Goal: Information Seeking & Learning: Learn about a topic

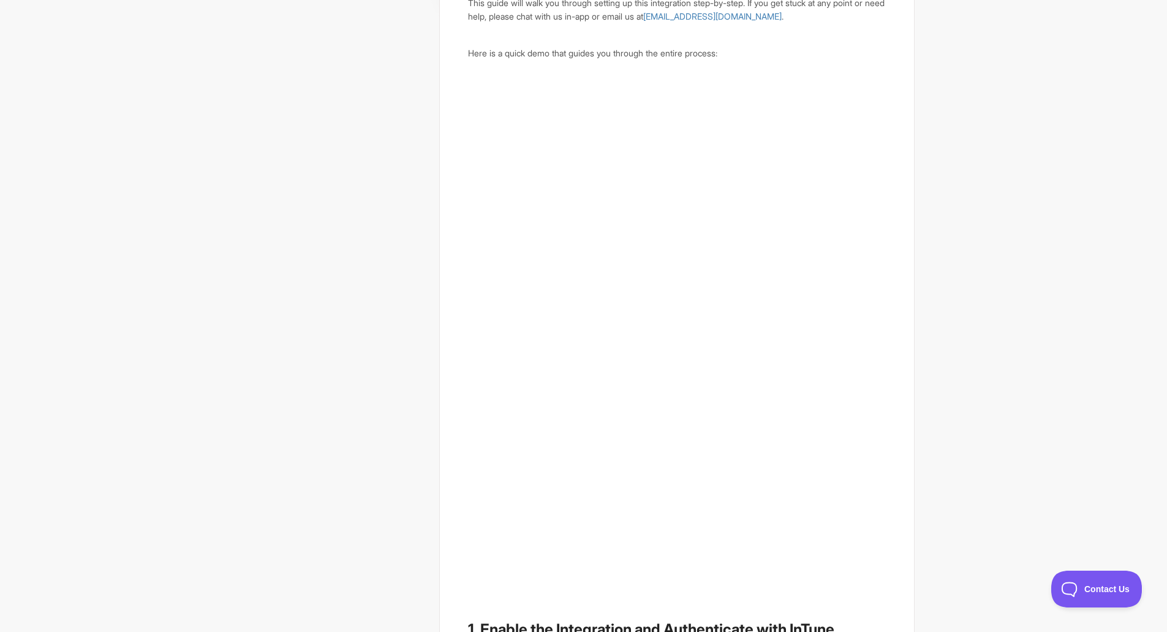
scroll to position [429, 0]
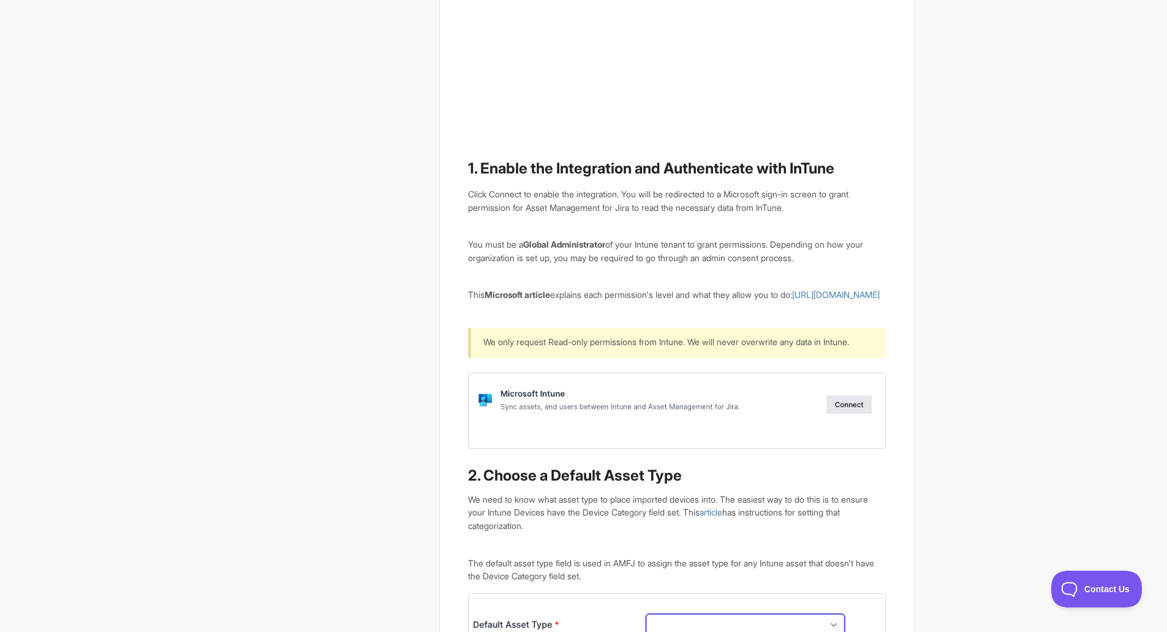
scroll to position [858, 0]
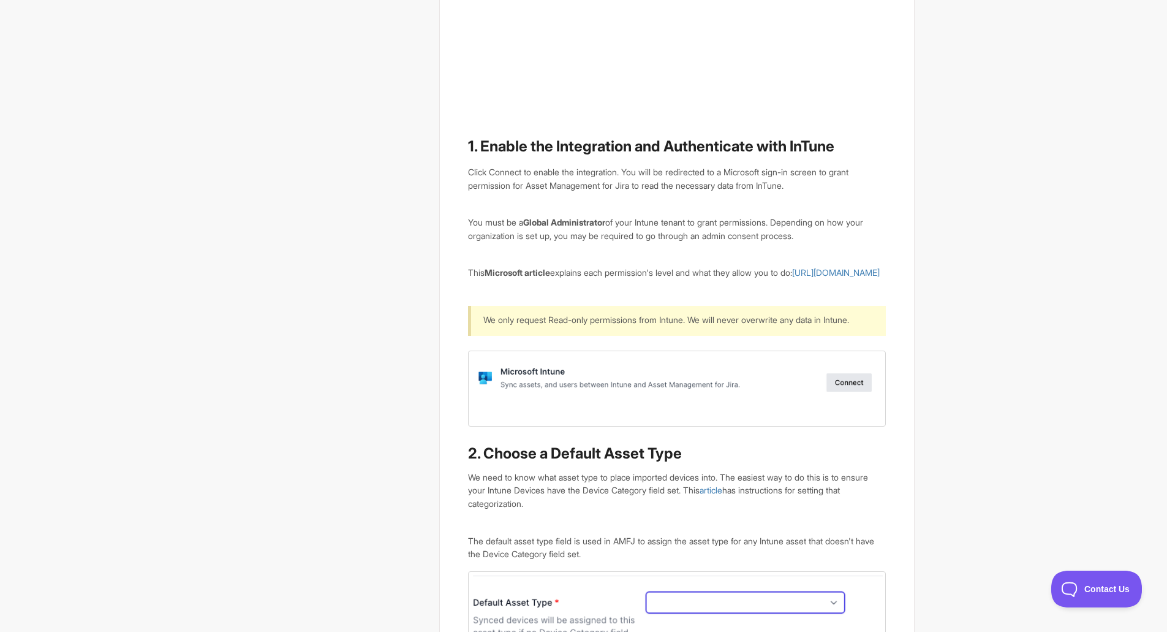
click at [847, 412] on img at bounding box center [676, 388] width 417 height 76
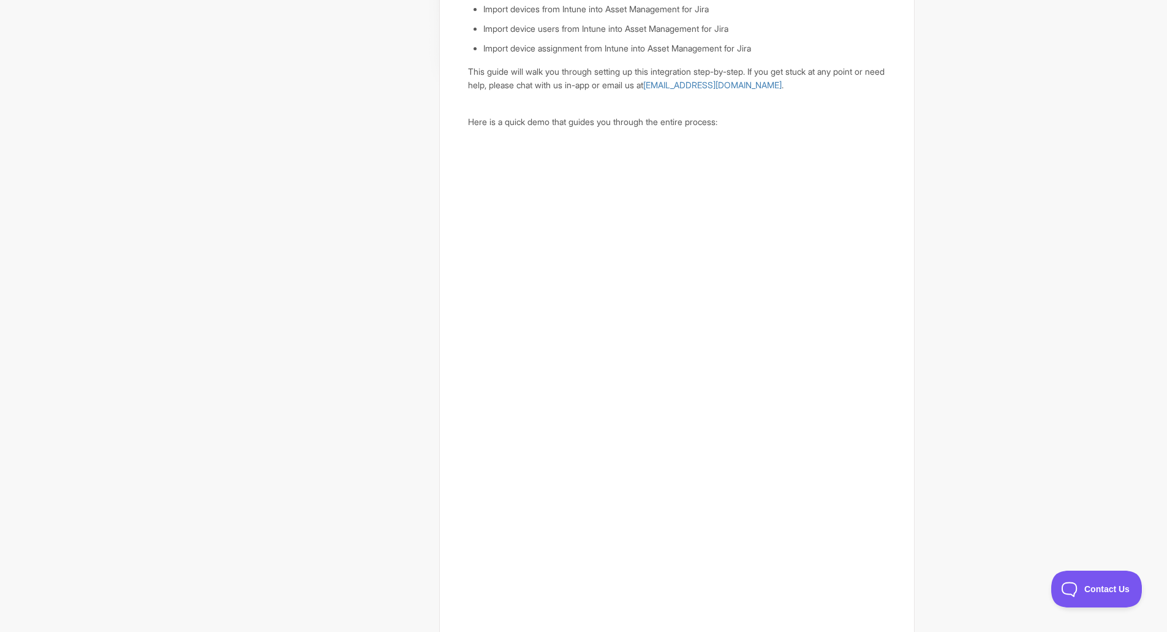
scroll to position [0, 0]
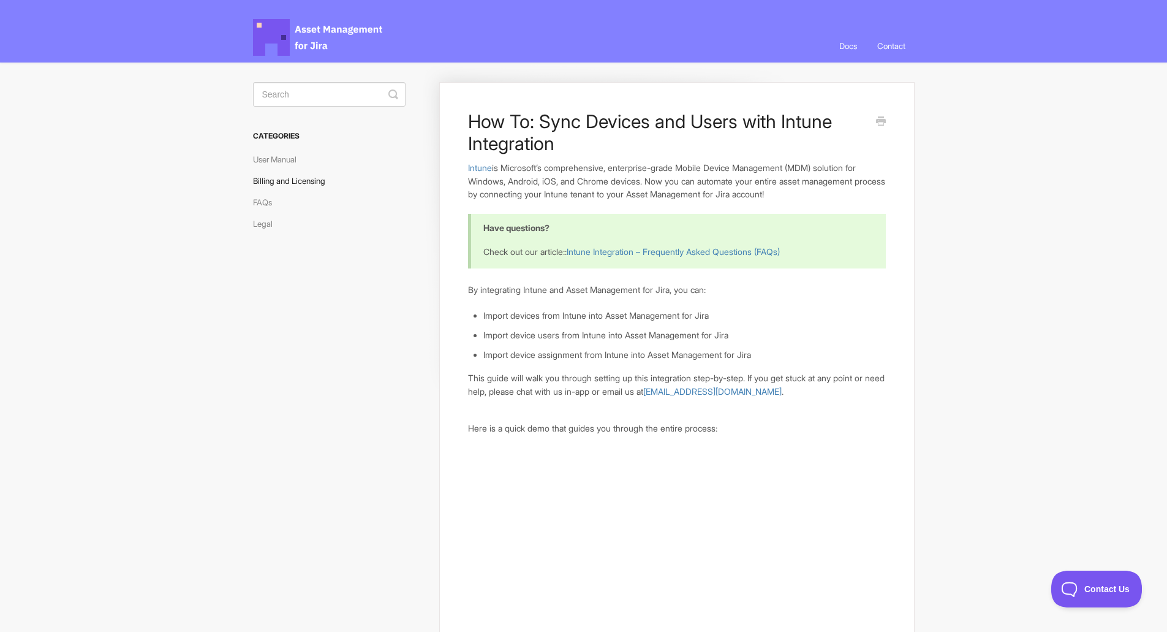
click at [283, 180] on link "Billing and Licensing" at bounding box center [293, 181] width 81 height 20
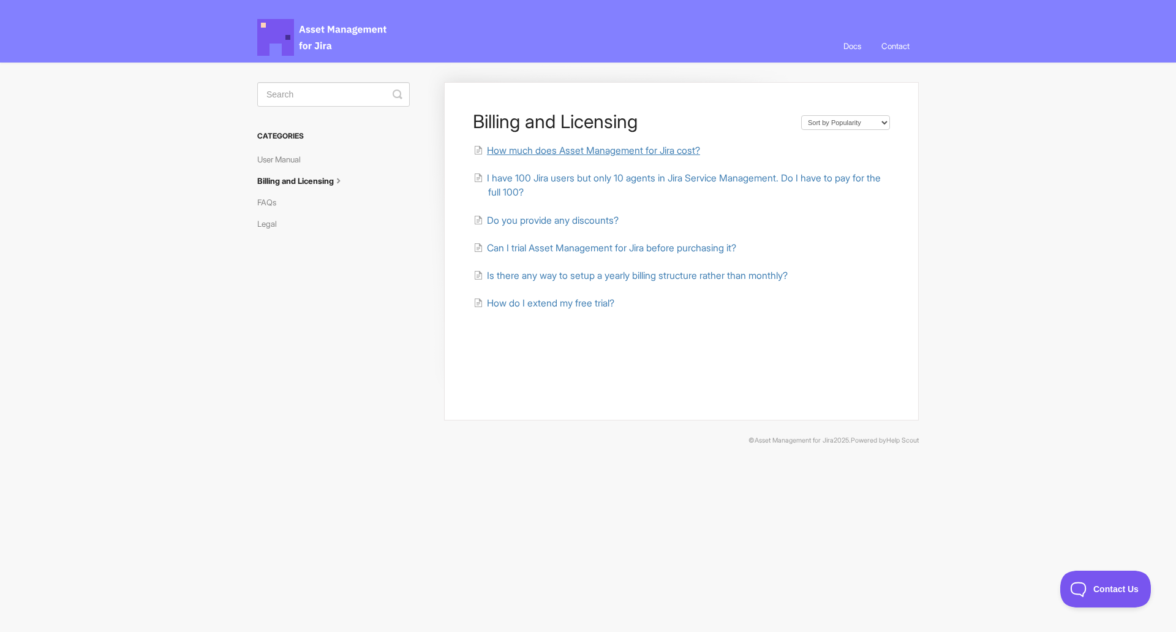
click at [643, 145] on span "How much does Asset Management for Jira cost?" at bounding box center [593, 151] width 213 height 12
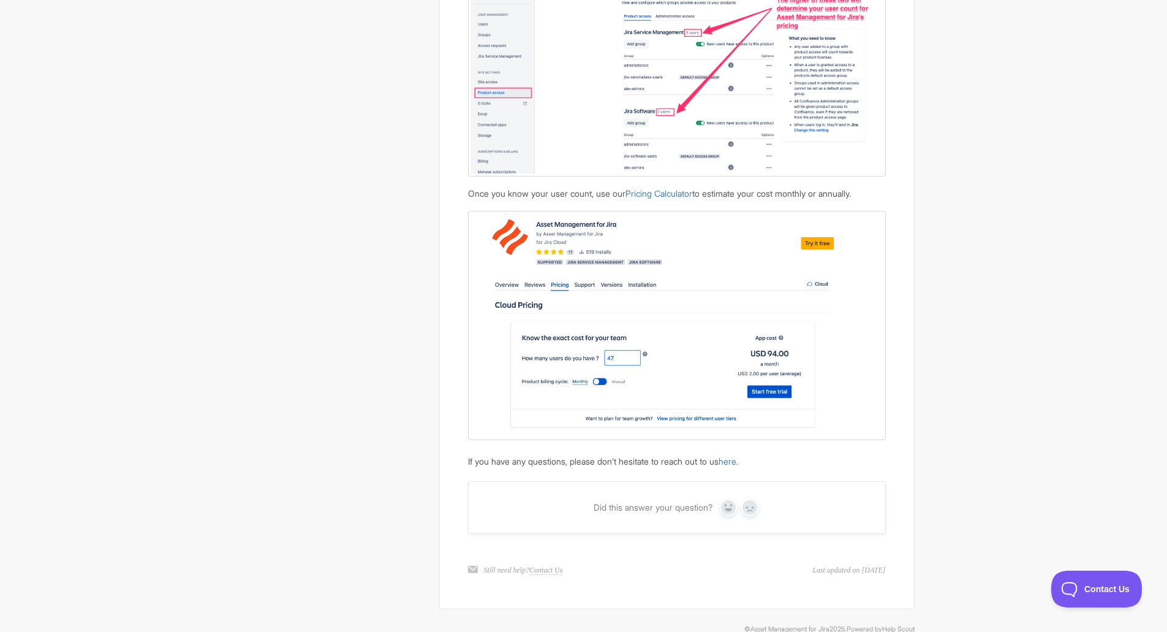
scroll to position [1228, 0]
